Goal: Task Accomplishment & Management: Manage account settings

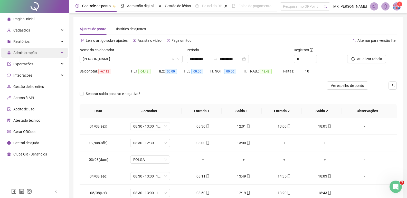
click at [18, 54] on span "Administração" at bounding box center [24, 53] width 23 height 4
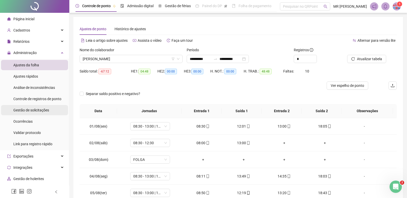
click at [21, 109] on span "Gestão de solicitações" at bounding box center [31, 110] width 36 height 4
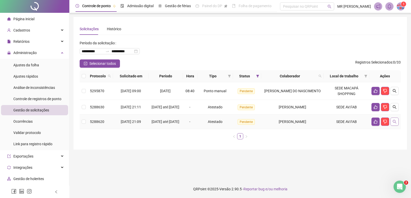
click at [395, 126] on button "button" at bounding box center [394, 122] width 8 height 8
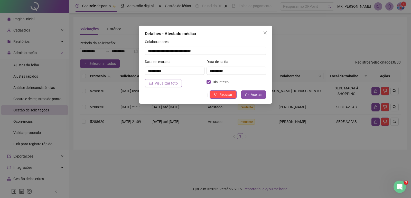
click at [156, 86] on button "Visualizar foto" at bounding box center [163, 83] width 37 height 8
click at [254, 95] on span "Aceitar" at bounding box center [255, 95] width 11 height 6
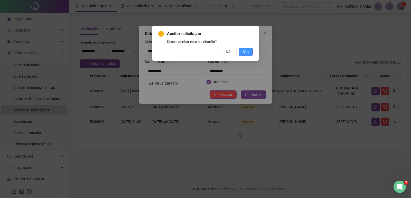
click at [244, 54] on span "Sim" at bounding box center [245, 52] width 6 height 6
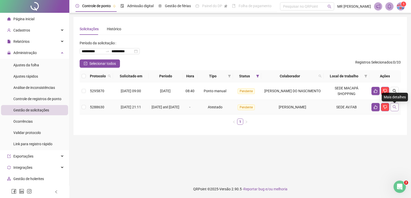
click at [395, 108] on icon "search" at bounding box center [394, 107] width 4 height 4
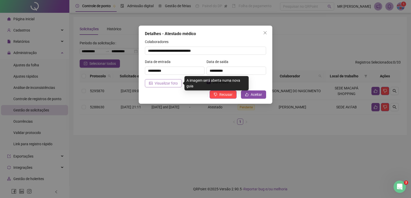
click at [155, 82] on span "Visualizar foto" at bounding box center [165, 84] width 23 height 6
click at [158, 82] on span "Visualizar foto" at bounding box center [165, 84] width 23 height 6
click at [162, 85] on span "Visualizar foto" at bounding box center [165, 84] width 23 height 6
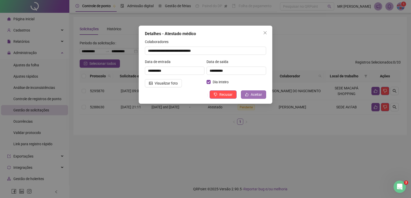
click at [252, 96] on span "Aceitar" at bounding box center [255, 95] width 11 height 6
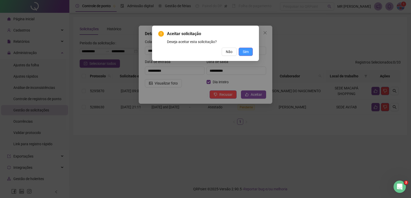
click at [245, 52] on span "Sim" at bounding box center [245, 52] width 6 height 6
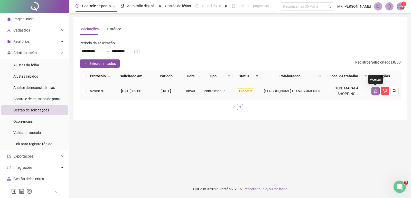
click at [375, 94] on button "button" at bounding box center [375, 91] width 8 height 8
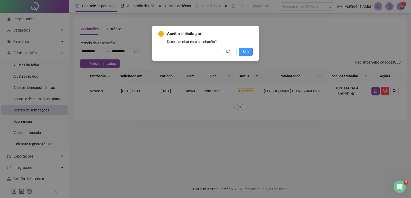
click at [249, 52] on button "Sim" at bounding box center [245, 52] width 14 height 8
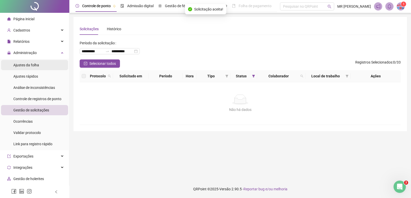
click at [26, 62] on div "Ajustes da folha" at bounding box center [26, 65] width 26 height 10
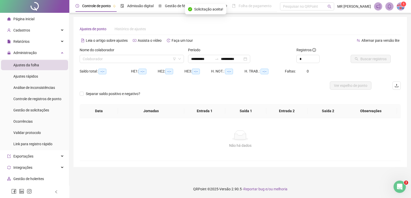
type input "**********"
click at [127, 58] on input "search" at bounding box center [129, 59] width 93 height 8
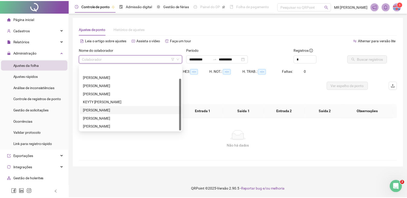
scroll to position [16, 0]
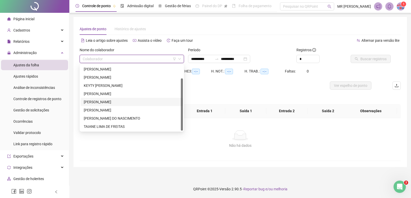
click at [101, 103] on div "[PERSON_NAME]" at bounding box center [132, 102] width 96 height 6
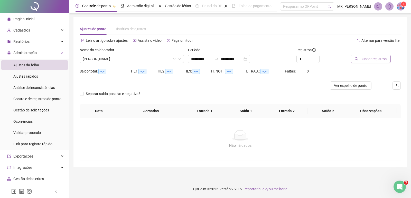
click at [370, 57] on span "Buscar registros" at bounding box center [373, 59] width 26 height 6
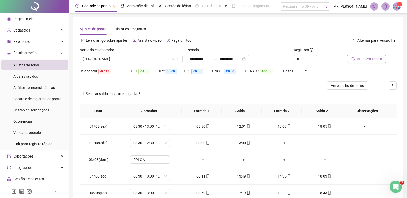
click at [355, 58] on button "Atualizar tabela" at bounding box center [366, 59] width 39 height 8
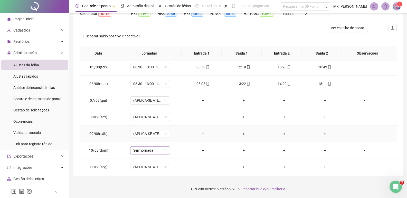
scroll to position [77, 0]
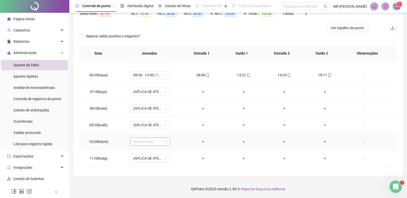
click at [154, 145] on span "Sem jornada" at bounding box center [150, 142] width 34 height 8
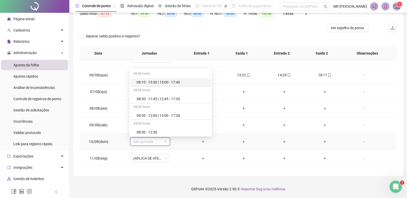
type input "*"
click at [150, 117] on div "Folga" at bounding box center [171, 116] width 71 height 6
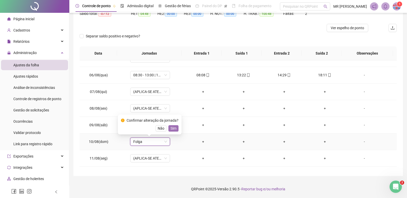
click at [173, 128] on span "Sim" at bounding box center [173, 129] width 6 height 6
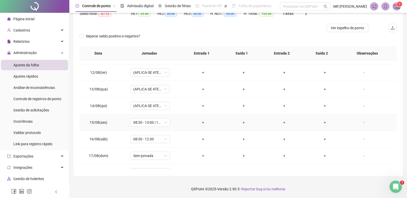
scroll to position [191, 0]
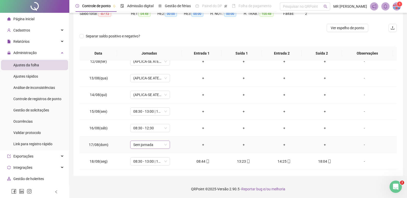
click at [152, 147] on span "Sem jornada" at bounding box center [150, 145] width 34 height 8
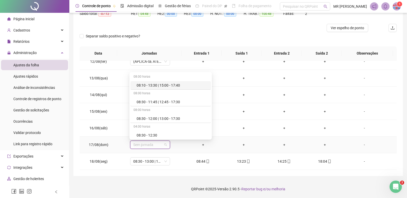
type input "*"
click at [143, 122] on div "Folga" at bounding box center [170, 119] width 80 height 8
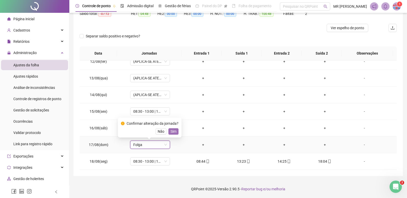
click at [172, 129] on span "Sim" at bounding box center [173, 132] width 6 height 6
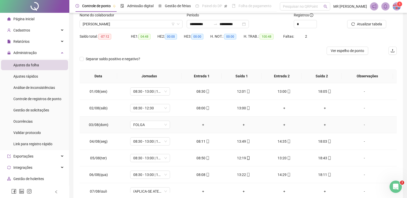
scroll to position [0, 0]
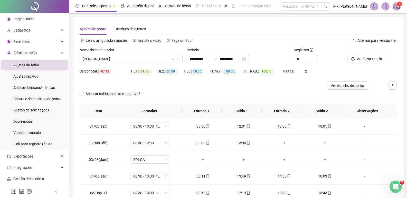
click at [249, 61] on div "**********" at bounding box center [218, 59] width 62 height 8
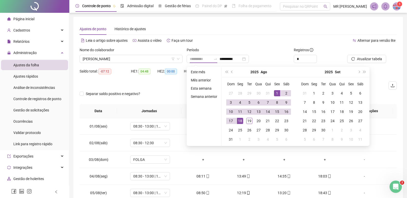
click at [277, 93] on div "1" at bounding box center [277, 93] width 6 height 6
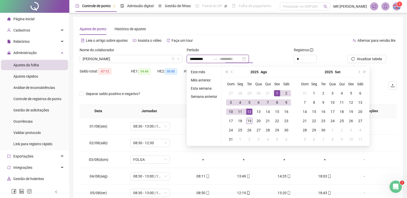
type input "**********"
click at [248, 118] on div "19" at bounding box center [249, 121] width 6 height 6
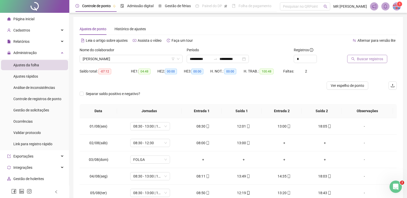
click at [376, 56] on span "Buscar registros" at bounding box center [370, 59] width 26 height 6
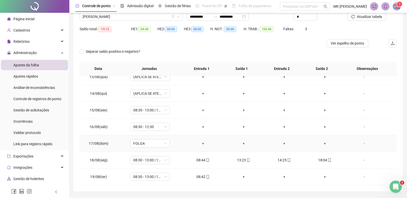
scroll to position [58, 0]
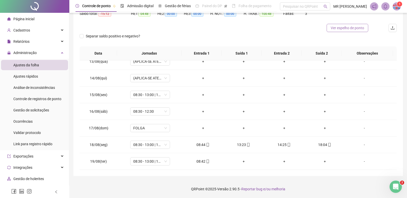
click at [344, 31] on button "Ver espelho de ponto" at bounding box center [347, 28] width 42 height 8
click at [35, 110] on span "Gestão de solicitações" at bounding box center [31, 110] width 36 height 4
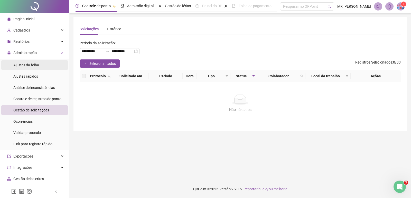
click at [25, 65] on span "Ajustes da folha" at bounding box center [26, 65] width 26 height 4
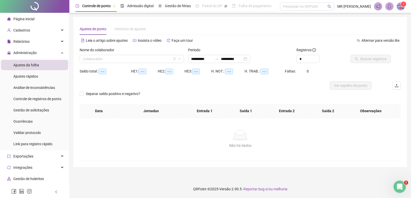
type input "**********"
click at [27, 108] on span "Gestão de solicitações" at bounding box center [31, 110] width 36 height 4
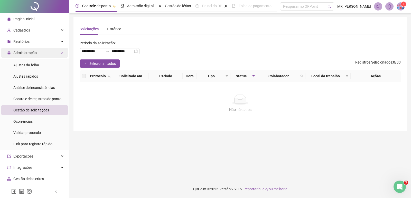
click at [26, 54] on span "Administração" at bounding box center [24, 53] width 23 height 4
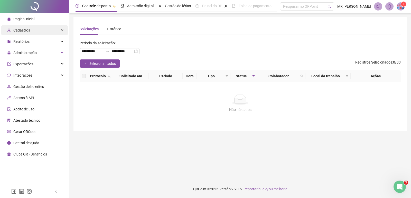
click at [24, 30] on span "Cadastros" at bounding box center [21, 30] width 17 height 4
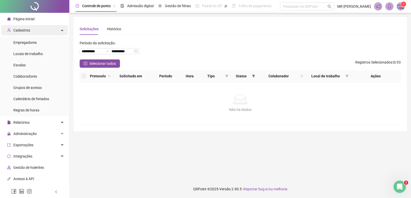
click at [21, 32] on span "Cadastros" at bounding box center [21, 30] width 17 height 4
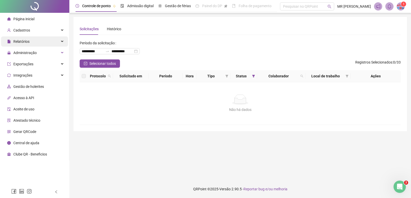
click at [20, 40] on span "Relatórios" at bounding box center [21, 42] width 16 height 4
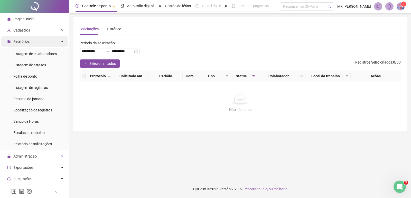
click at [35, 41] on div "Relatórios" at bounding box center [34, 41] width 67 height 10
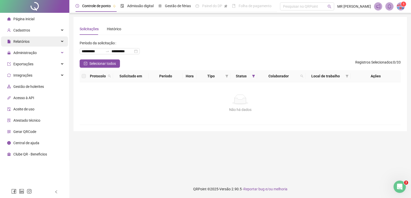
click at [35, 41] on div "Relatórios" at bounding box center [34, 41] width 67 height 10
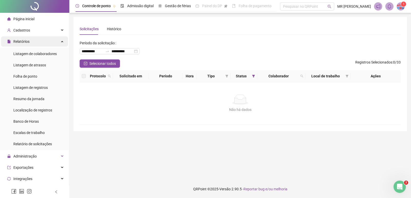
click at [22, 44] on span "Relatórios" at bounding box center [21, 42] width 16 height 4
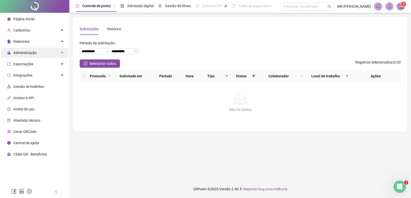
click at [16, 53] on span "Administração" at bounding box center [24, 53] width 23 height 4
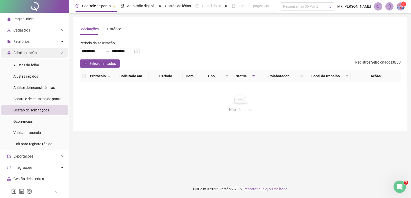
click at [22, 51] on span "Administração" at bounding box center [24, 53] width 23 height 4
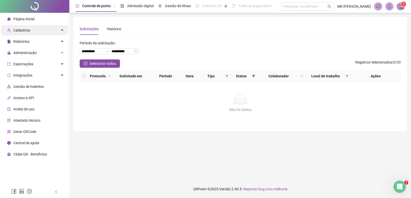
click at [23, 31] on span "Cadastros" at bounding box center [21, 30] width 17 height 4
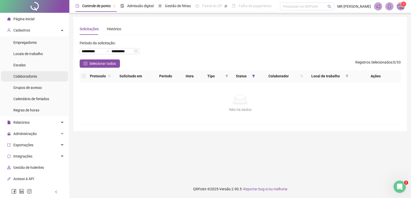
click at [24, 76] on span "Colaboradores" at bounding box center [25, 76] width 24 height 4
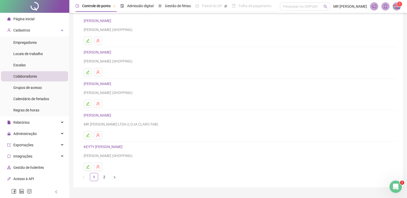
scroll to position [50, 0]
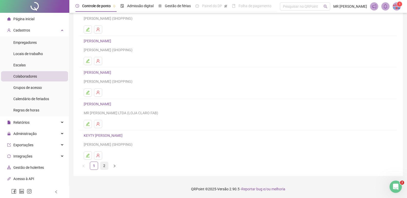
click at [105, 168] on link "2" at bounding box center [104, 166] width 8 height 8
click at [93, 167] on link "1" at bounding box center [94, 166] width 8 height 8
click at [105, 167] on link "2" at bounding box center [104, 166] width 8 height 8
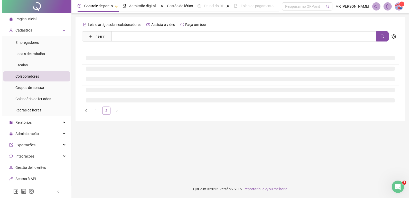
scroll to position [0, 0]
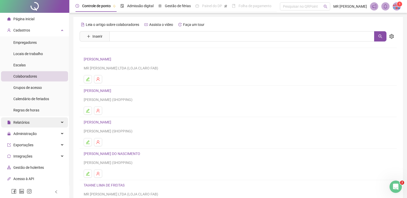
click at [29, 122] on span "Relatórios" at bounding box center [21, 123] width 16 height 4
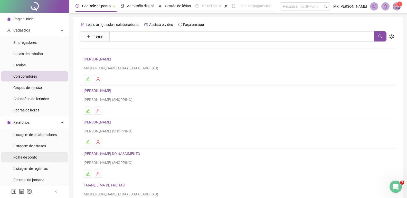
click at [36, 159] on span "Folha de ponto" at bounding box center [25, 157] width 24 height 4
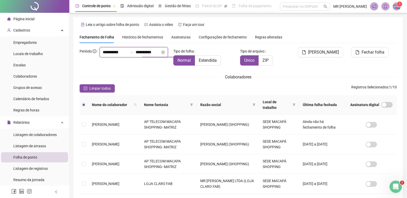
click at [145, 55] on input "**********" at bounding box center [147, 52] width 25 height 6
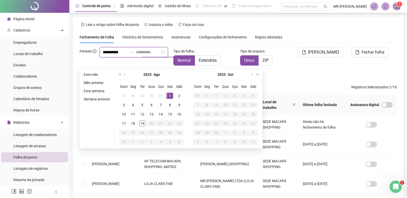
type input "**********"
click at [171, 95] on div "1" at bounding box center [170, 96] width 6 height 6
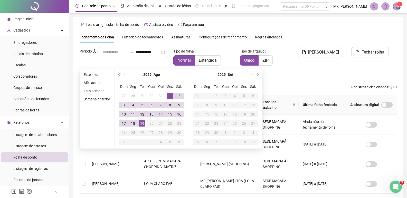
click at [143, 123] on div "19" at bounding box center [142, 124] width 6 height 6
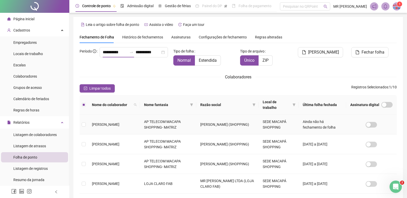
type input "**********"
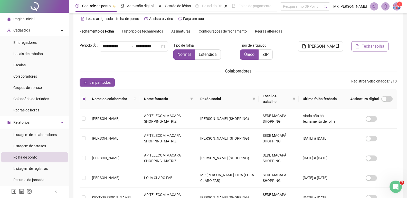
click at [376, 46] on span "Fechar folha" at bounding box center [372, 46] width 23 height 6
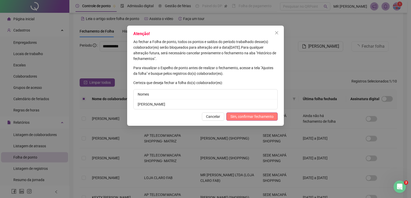
click at [248, 116] on span "Sim, confirmar fechamento" at bounding box center [251, 117] width 43 height 6
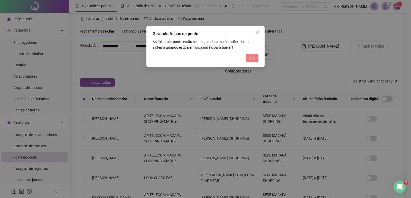
click at [251, 57] on span "Ok" at bounding box center [252, 58] width 4 height 6
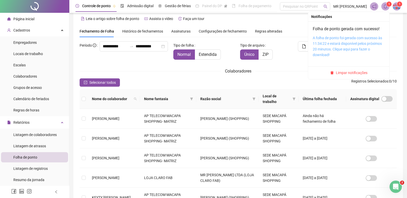
click at [348, 43] on link "A folha de ponto foi gerada com sucesso às 11:34:22 e estará disponível pelos p…" at bounding box center [347, 46] width 69 height 21
drag, startPoint x: 387, startPoint y: 2, endPoint x: 393, endPoint y: 23, distance: 21.8
click at [392, 23] on div "**********" at bounding box center [237, 170] width 329 height 318
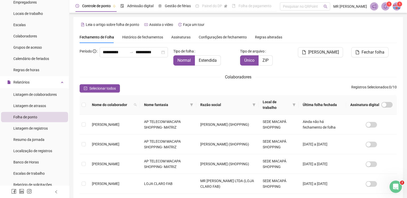
scroll to position [77, 0]
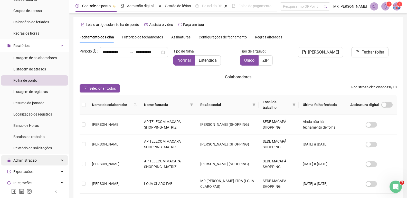
click at [34, 158] on span "Administração" at bounding box center [22, 160] width 30 height 10
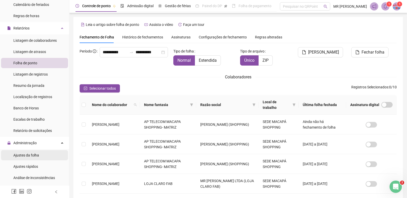
scroll to position [128, 0]
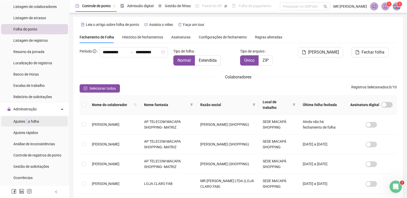
click at [25, 122] on span "Ajustes da folha" at bounding box center [26, 122] width 26 height 4
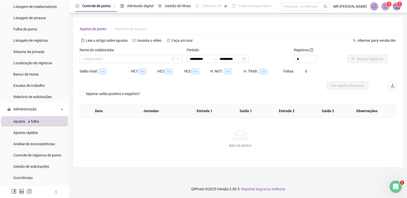
click at [25, 122] on span "Ajustes da folha" at bounding box center [26, 122] width 26 height 4
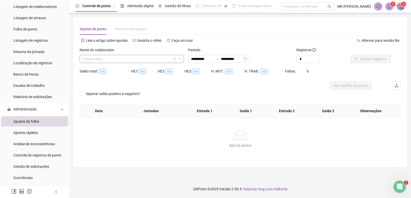
type input "**********"
click at [108, 59] on input "search" at bounding box center [129, 59] width 93 height 8
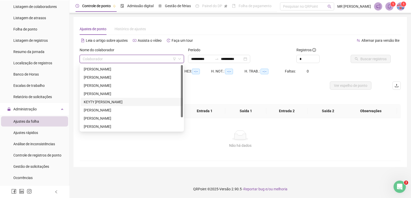
click at [93, 103] on div "KEYTY [PERSON_NAME]" at bounding box center [132, 102] width 96 height 6
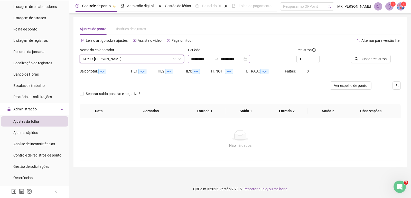
click at [250, 60] on div "**********" at bounding box center [219, 59] width 62 height 8
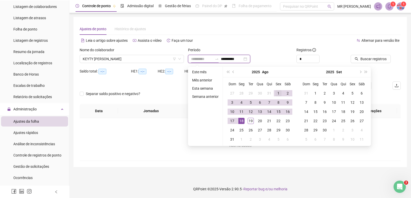
type input "**********"
click at [279, 92] on div "1" at bounding box center [278, 93] width 6 height 6
type input "**********"
click at [252, 121] on div "19" at bounding box center [250, 121] width 6 height 6
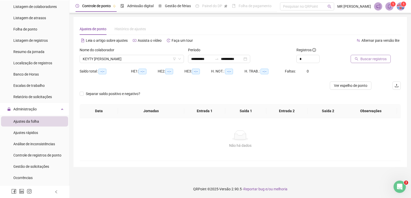
click at [369, 59] on span "Buscar registros" at bounding box center [373, 59] width 26 height 6
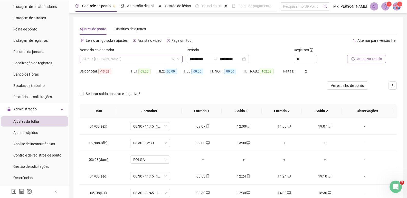
click at [108, 61] on span "KEYTY [PERSON_NAME]" at bounding box center [131, 59] width 97 height 8
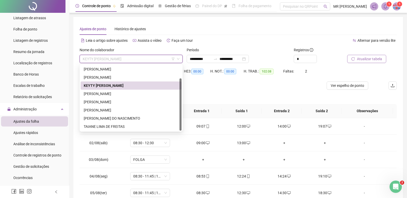
click at [246, 33] on div "Ajustes de ponto Histórico de ajustes" at bounding box center [238, 29] width 317 height 12
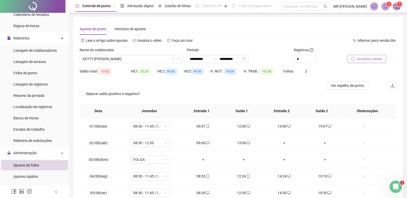
scroll to position [26, 0]
